Goal: Check status: Check status

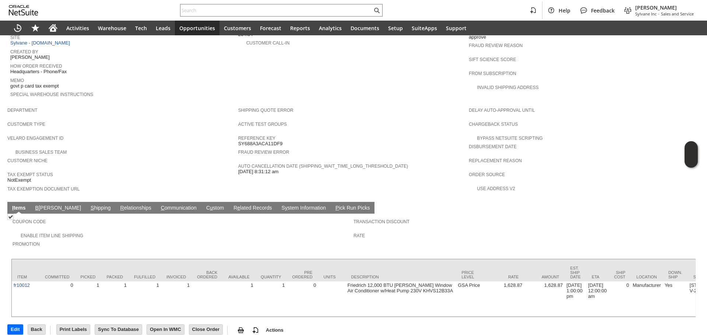
scroll to position [352, 0]
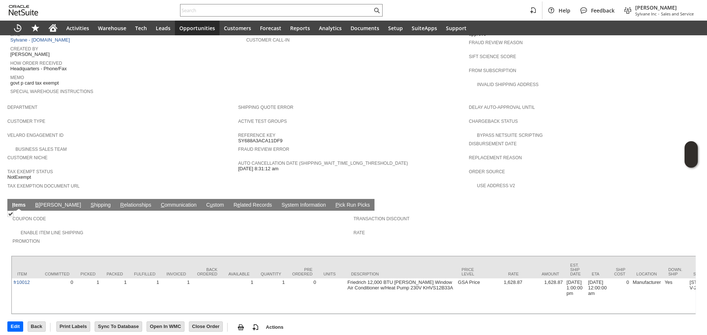
click at [156, 199] on td "C ommunication" at bounding box center [178, 205] width 45 height 12
click at [159, 202] on link "C ommunication" at bounding box center [178, 205] width 39 height 7
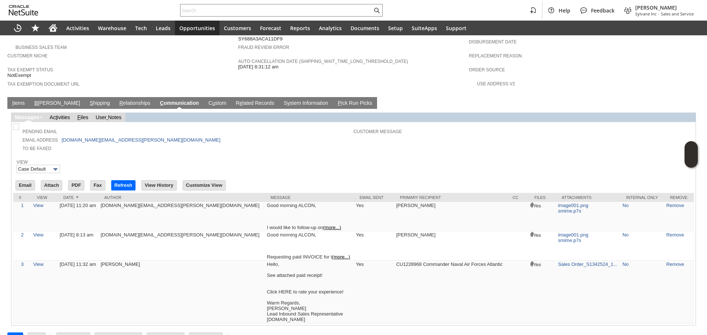
scroll to position [0, 0]
click at [196, 9] on input "text" at bounding box center [276, 10] width 192 height 9
paste input "9198186844"
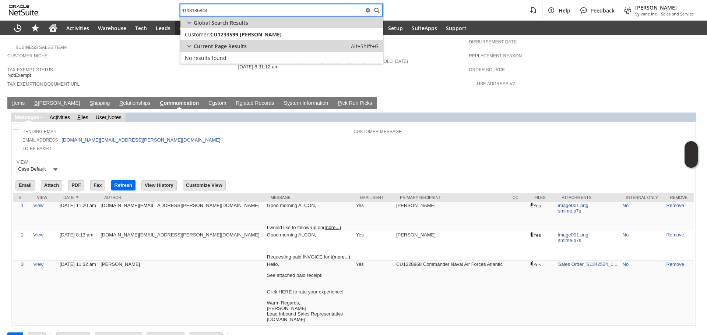
type input "9198186844"
click at [247, 40] on div "Current Page Results Alt+Shift+G" at bounding box center [281, 46] width 203 height 12
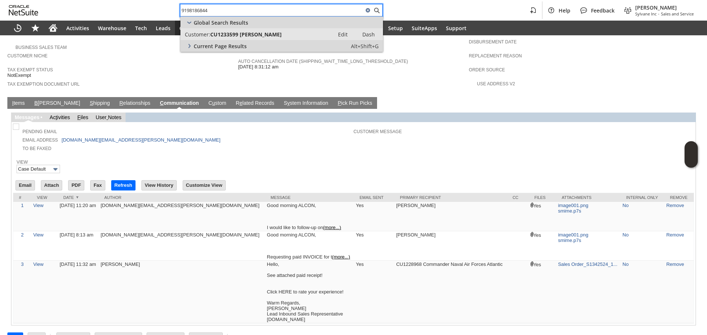
click at [249, 38] on link "Customer: CU1233599 Elena M Penny Edit Dash" at bounding box center [281, 34] width 203 height 12
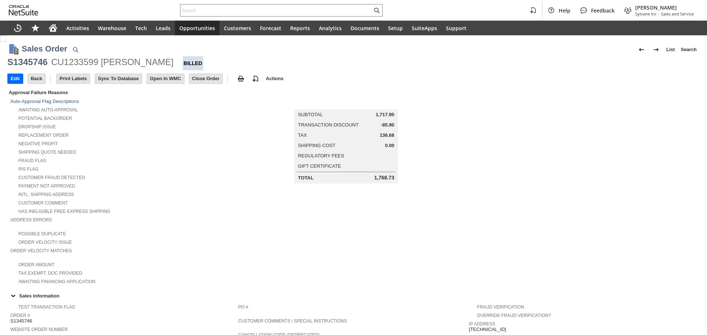
scroll to position [419, 0]
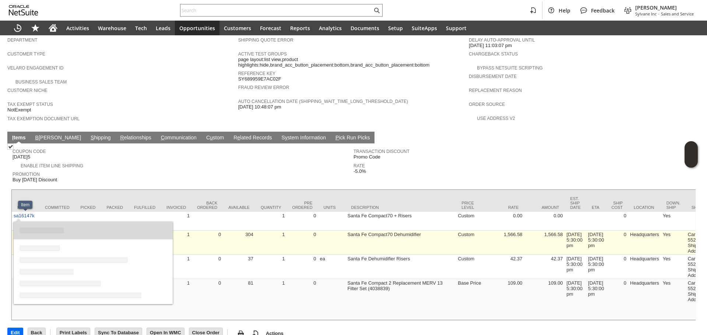
click at [27, 232] on link "sa8104" at bounding box center [22, 235] width 16 height 6
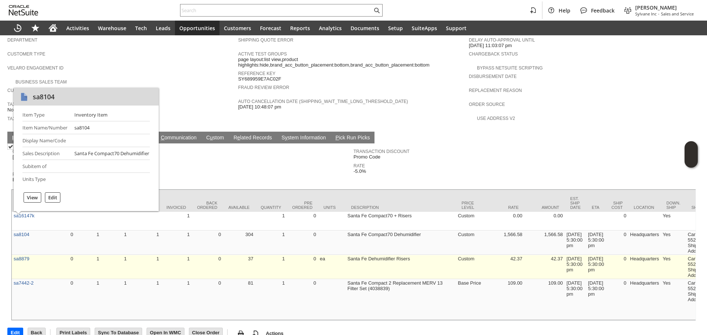
click at [165, 260] on td "1" at bounding box center [176, 267] width 31 height 24
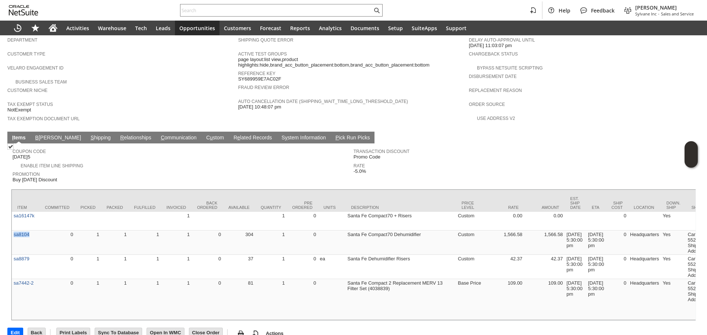
drag, startPoint x: 35, startPoint y: 229, endPoint x: 11, endPoint y: 226, distance: 24.2
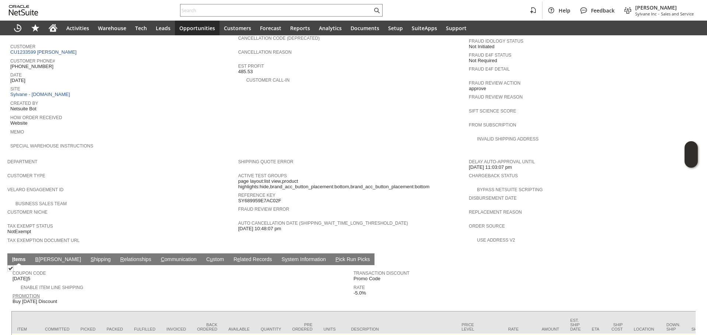
scroll to position [235, 0]
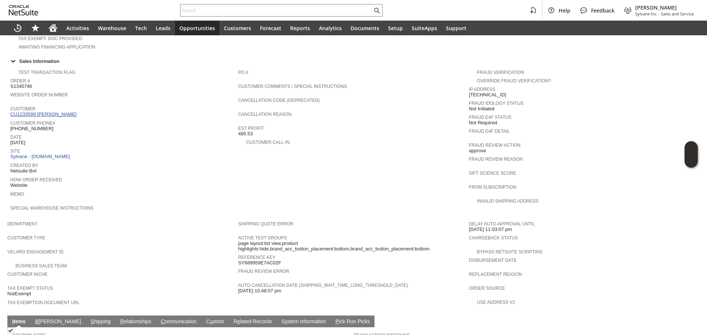
click at [48, 112] on link "CU1233599 [PERSON_NAME]" at bounding box center [44, 115] width 68 height 6
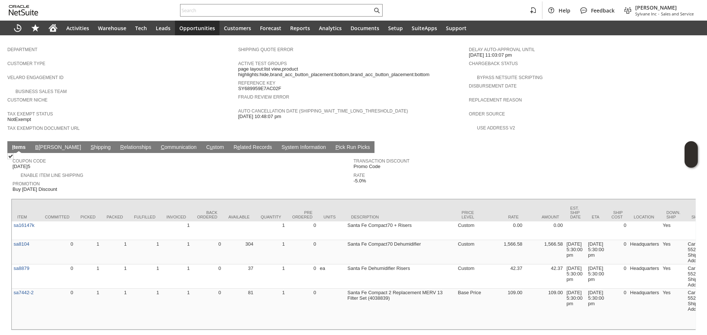
scroll to position [419, 0]
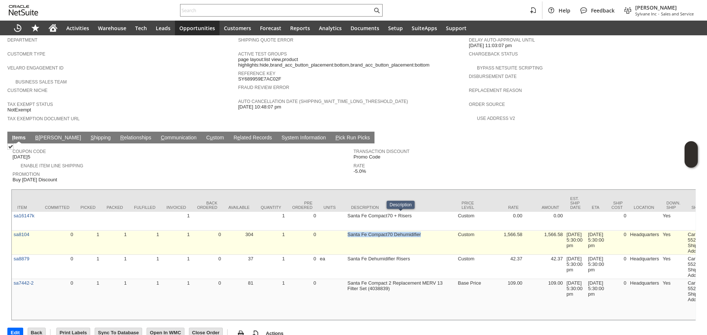
drag, startPoint x: 342, startPoint y: 220, endPoint x: 429, endPoint y: 219, distance: 86.9
copy tr "Santa Fe Compact70 Dehumidifier"
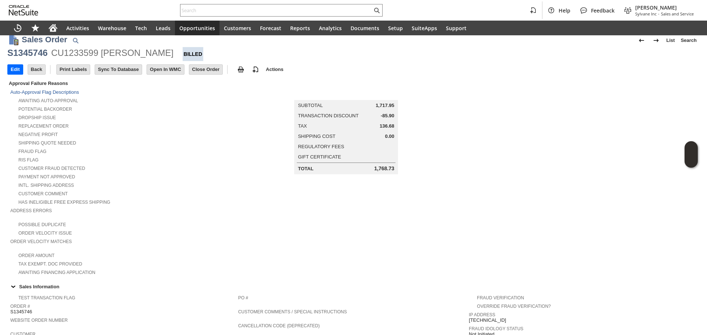
scroll to position [0, 0]
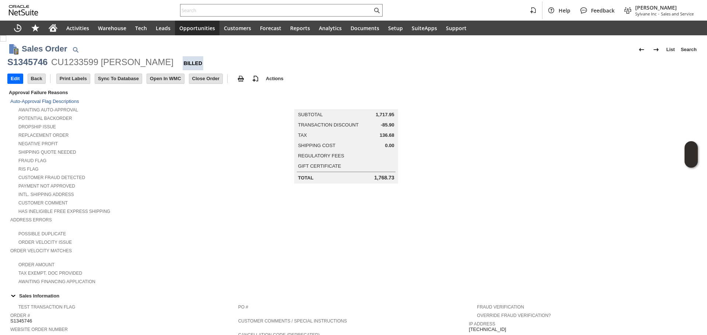
click at [102, 67] on div "CU1233599 [PERSON_NAME]" at bounding box center [112, 62] width 122 height 12
copy div "CU1233599 [PERSON_NAME]"
drag, startPoint x: 49, startPoint y: 68, endPoint x: 153, endPoint y: 69, distance: 104.6
click at [153, 69] on div "S1345746 CU1233599 [PERSON_NAME] Billed" at bounding box center [353, 63] width 692 height 14
click at [183, 119] on div "Potential Backorder" at bounding box center [124, 118] width 228 height 8
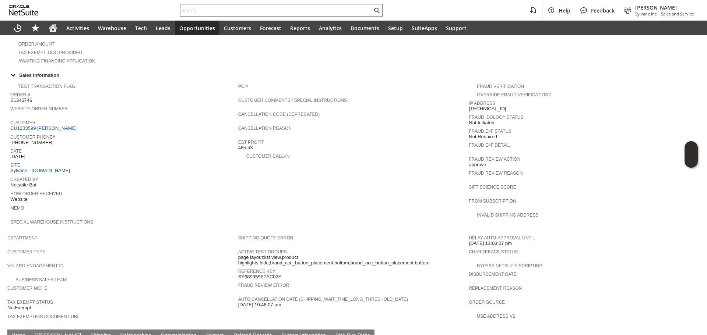
scroll to position [405, 0]
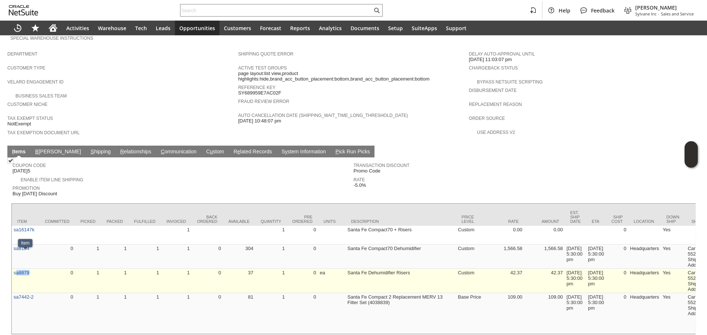
copy link "a8879"
copy link "sa8879"
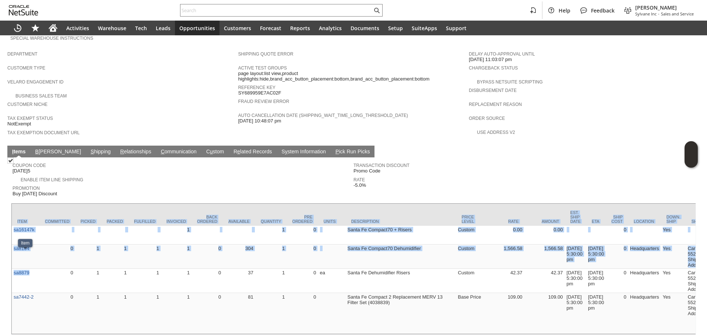
copy div "Item Committed Picked Packed Fulfilled Invoiced Back Ordered Available Quantity…"
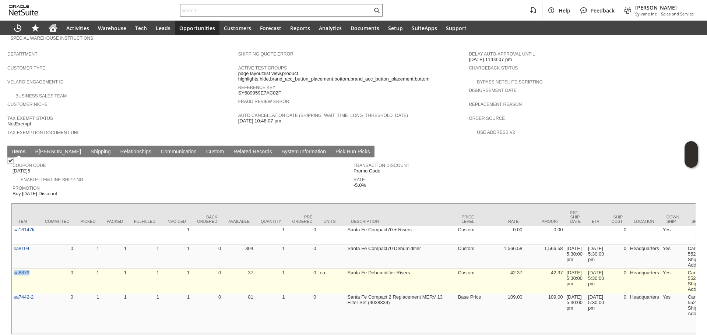
copy link "sa8879"
drag, startPoint x: 30, startPoint y: 261, endPoint x: 13, endPoint y: 260, distance: 17.4
click at [13, 269] on td "sa8879" at bounding box center [26, 281] width 28 height 24
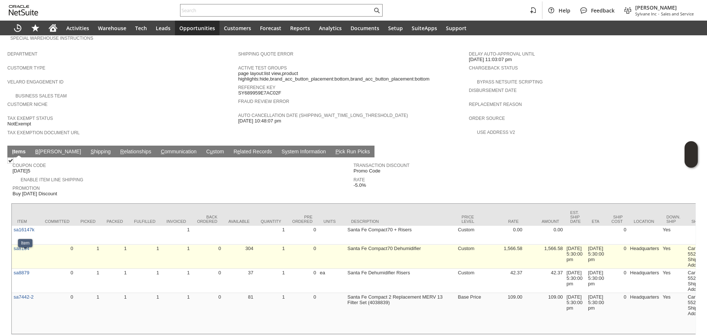
click at [43, 245] on td "0" at bounding box center [57, 257] width 36 height 24
copy link "sa8104"
drag, startPoint x: 35, startPoint y: 234, endPoint x: 14, endPoint y: 237, distance: 21.2
click at [14, 245] on td "sa8104" at bounding box center [26, 257] width 28 height 24
click at [508, 245] on td "1,566.58" at bounding box center [504, 257] width 41 height 24
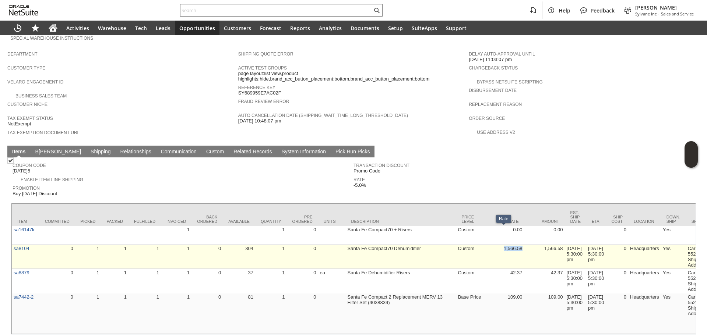
click at [508, 245] on td "1,566.58" at bounding box center [504, 257] width 41 height 24
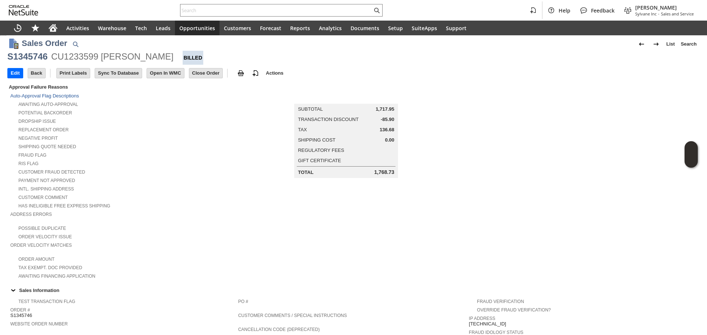
scroll to position [0, 0]
